Goal: Navigation & Orientation: Find specific page/section

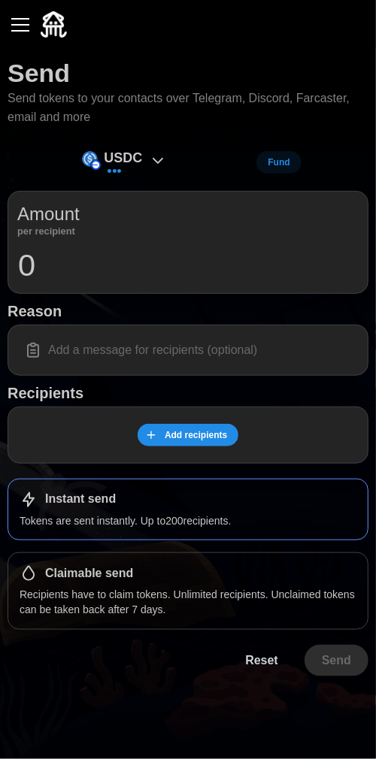
click at [22, 21] on button "button" at bounding box center [21, 25] width 26 height 26
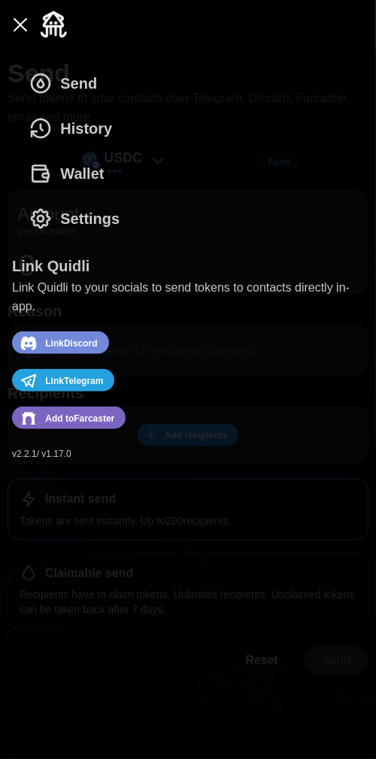
click at [84, 168] on span "Wallet" at bounding box center [82, 174] width 44 height 44
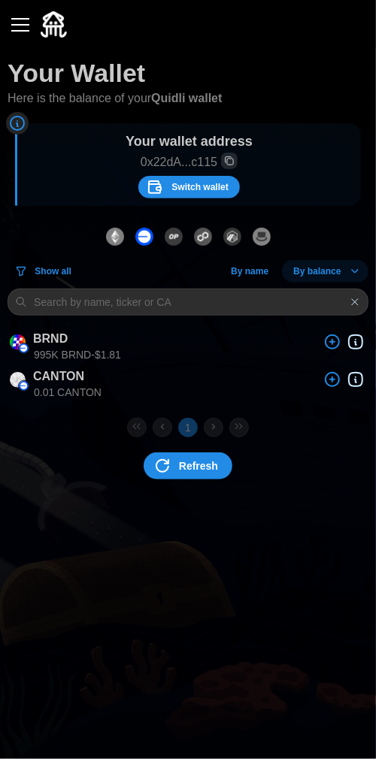
click at [25, 26] on div "button" at bounding box center [20, 25] width 18 height 2
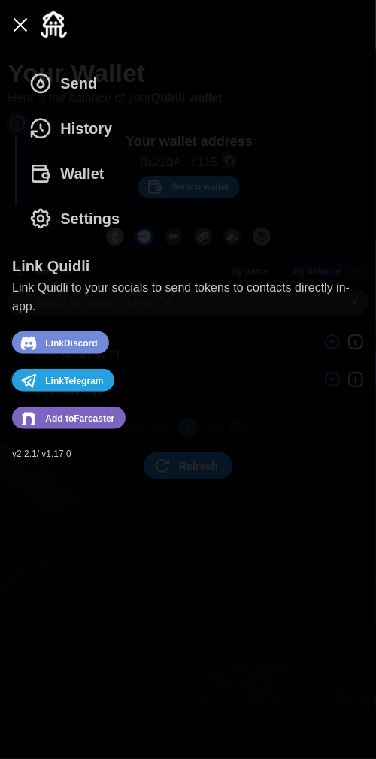
click at [365, 322] on nav "Send History Wallet Settings Link Quidli Link Quidli to your socials to send to…" at bounding box center [188, 404] width 376 height 710
click at [27, 34] on button "button" at bounding box center [21, 25] width 26 height 26
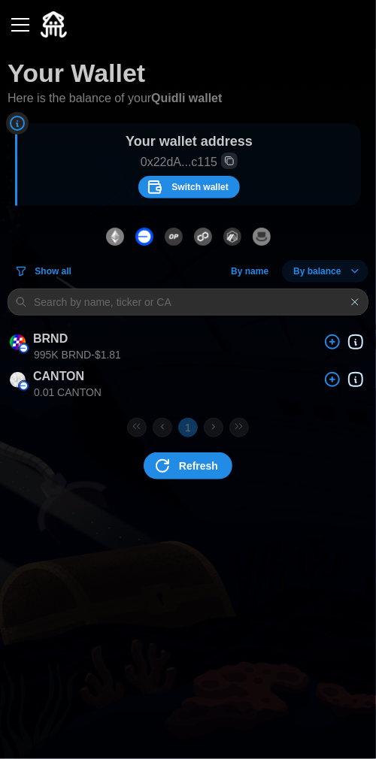
click at [82, 344] on div "BRND" at bounding box center [188, 343] width 356 height 26
click at [18, 26] on div "button" at bounding box center [20, 25] width 18 height 2
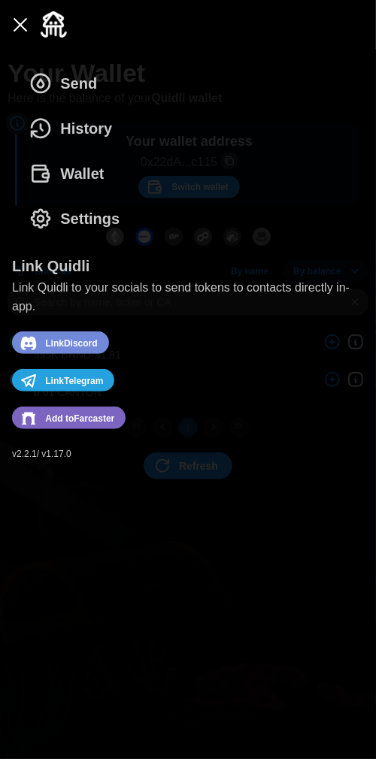
click at [82, 132] on span "History" at bounding box center [86, 129] width 52 height 44
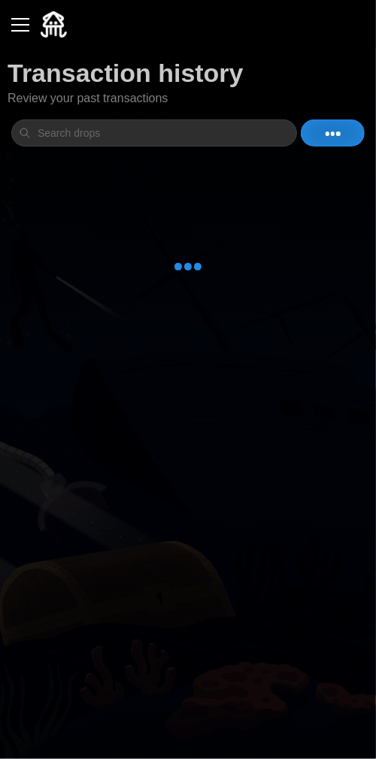
click at [14, 26] on button "button" at bounding box center [21, 25] width 26 height 26
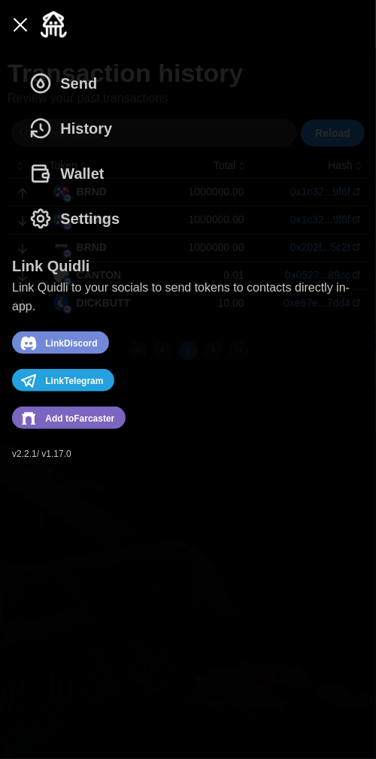
click at [71, 220] on span "Settings" at bounding box center [89, 219] width 59 height 44
